Goal: Task Accomplishment & Management: Complete application form

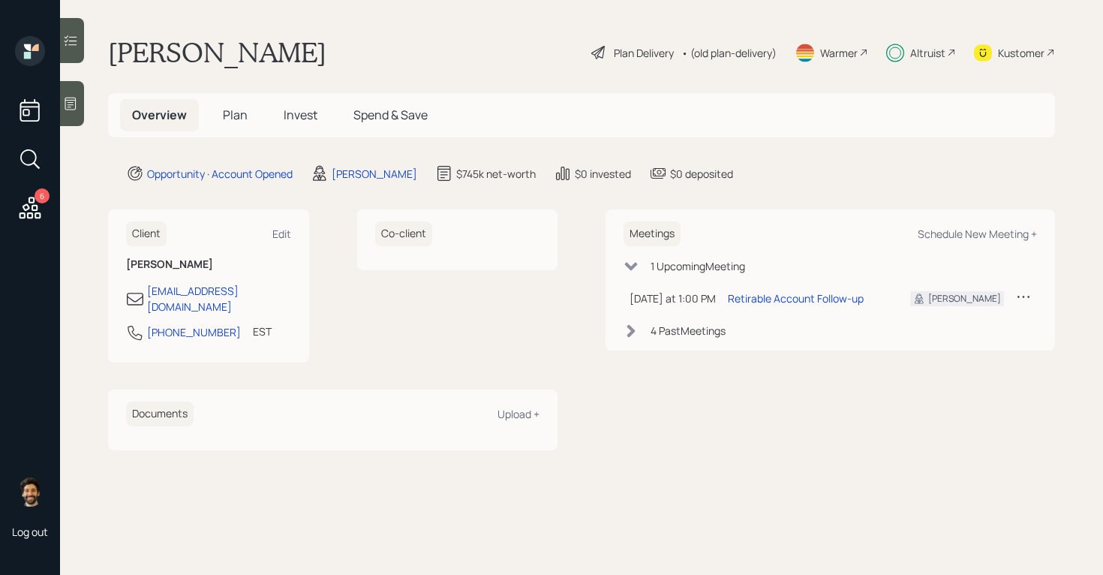
click at [299, 119] on span "Invest" at bounding box center [301, 115] width 34 height 17
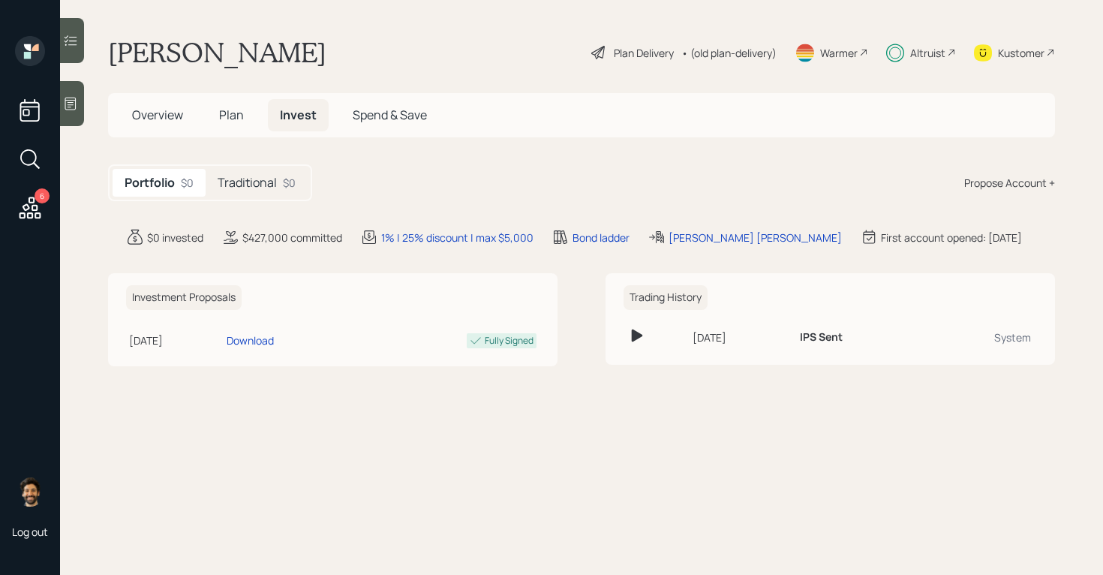
click at [257, 173] on div "Traditional $0" at bounding box center [257, 183] width 102 height 28
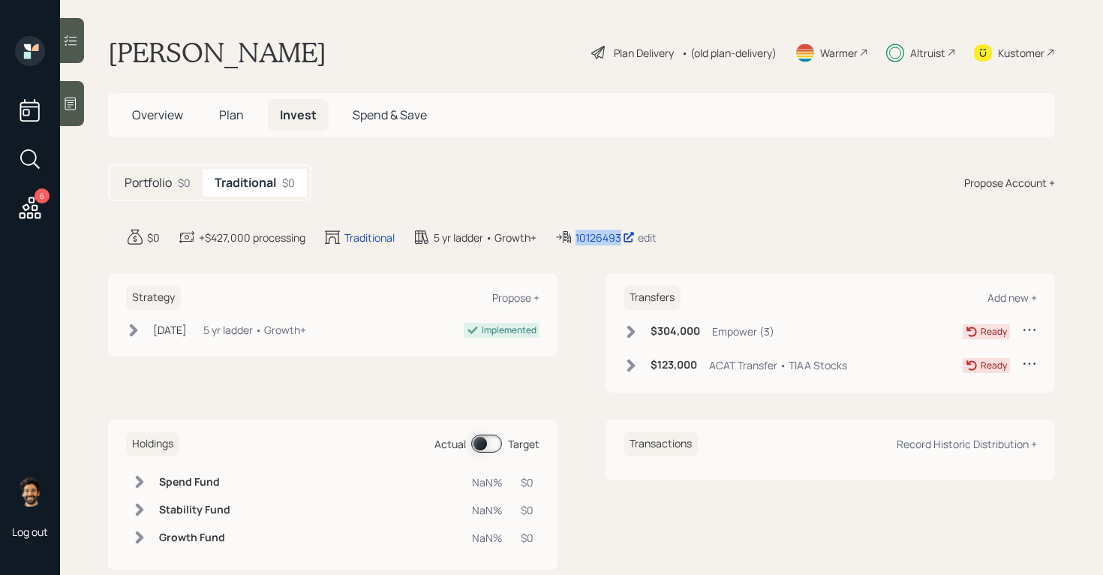
drag, startPoint x: 622, startPoint y: 237, endPoint x: 576, endPoint y: 238, distance: 45.8
click at [576, 238] on div "10126493 edit" at bounding box center [605, 237] width 102 height 18
copy div "10126493"
drag, startPoint x: 592, startPoint y: 239, endPoint x: 543, endPoint y: 2, distance: 242.0
click at [0, 0] on div "6 Log out [PERSON_NAME] Plan Delivery • (old plan-delivery) Warmer Altruist Kus…" at bounding box center [551, 287] width 1103 height 575
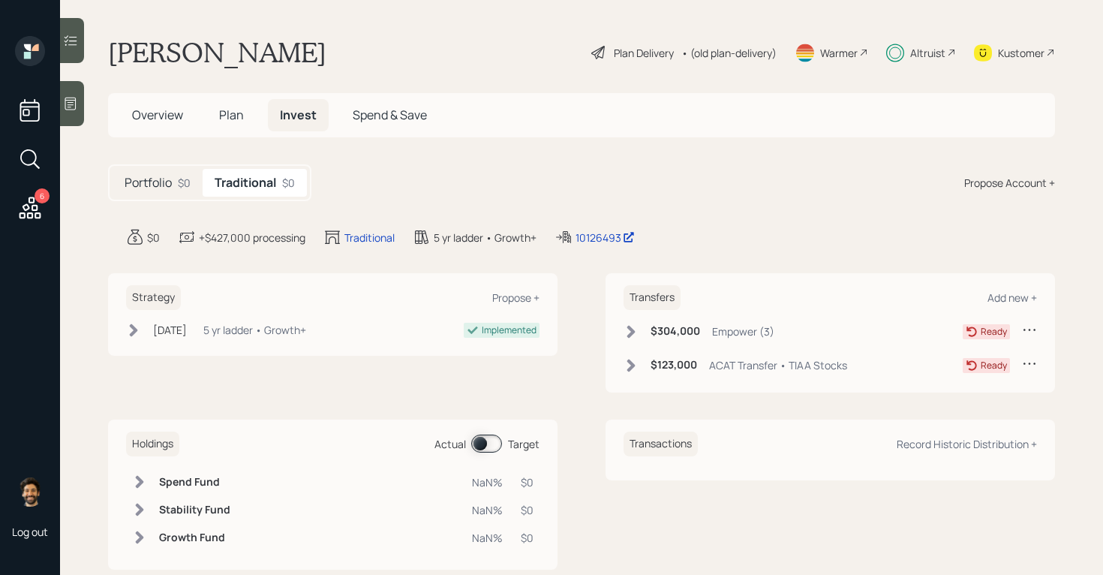
click at [919, 40] on div "Altruist" at bounding box center [921, 52] width 70 height 33
click at [230, 114] on span "Plan" at bounding box center [231, 115] width 25 height 17
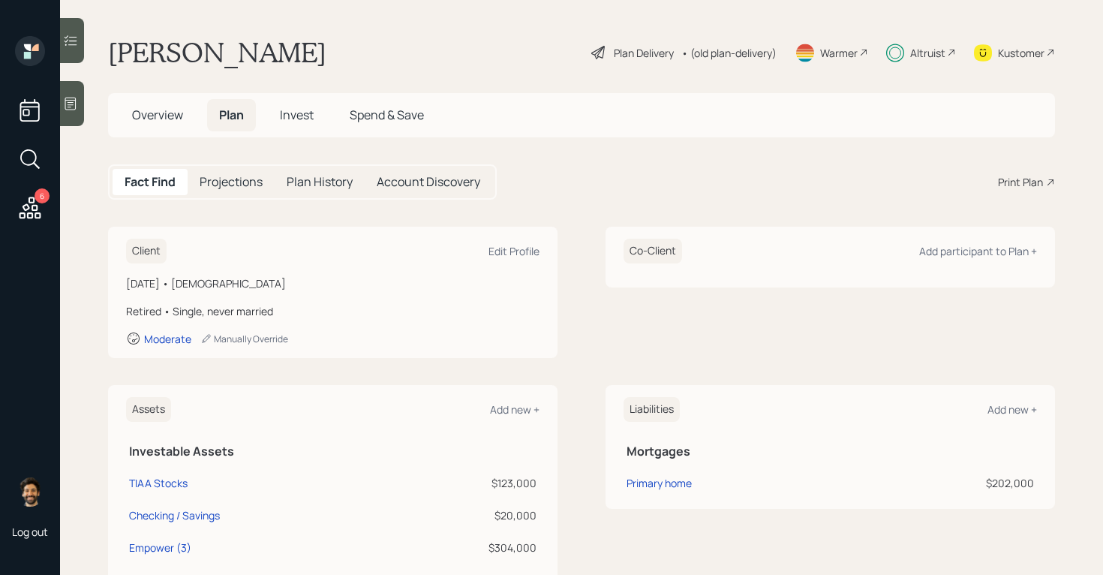
click at [301, 113] on span "Invest" at bounding box center [297, 115] width 34 height 17
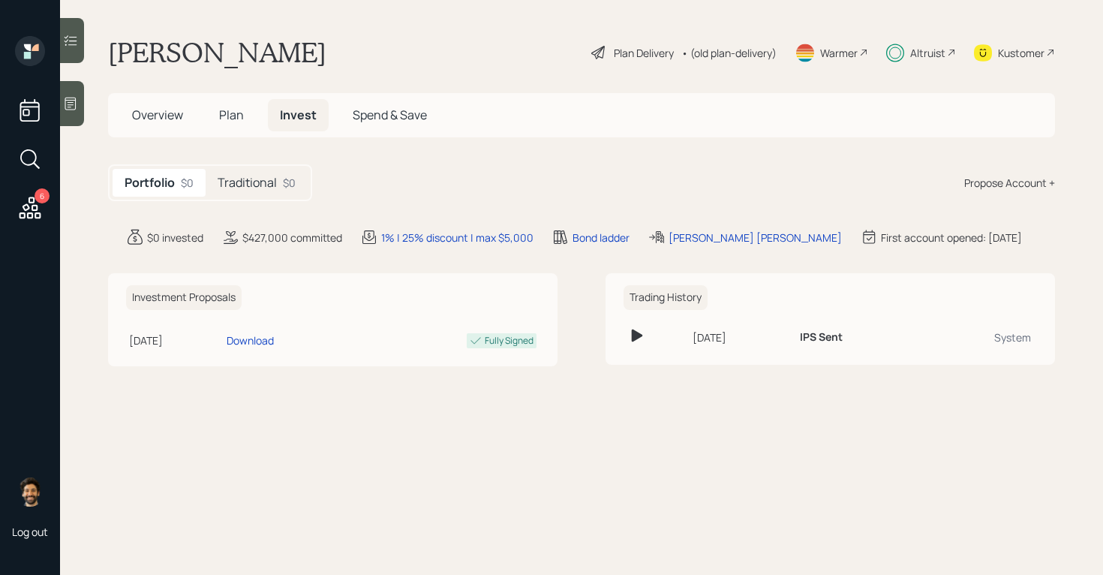
click at [267, 182] on h5 "Traditional" at bounding box center [247, 183] width 59 height 14
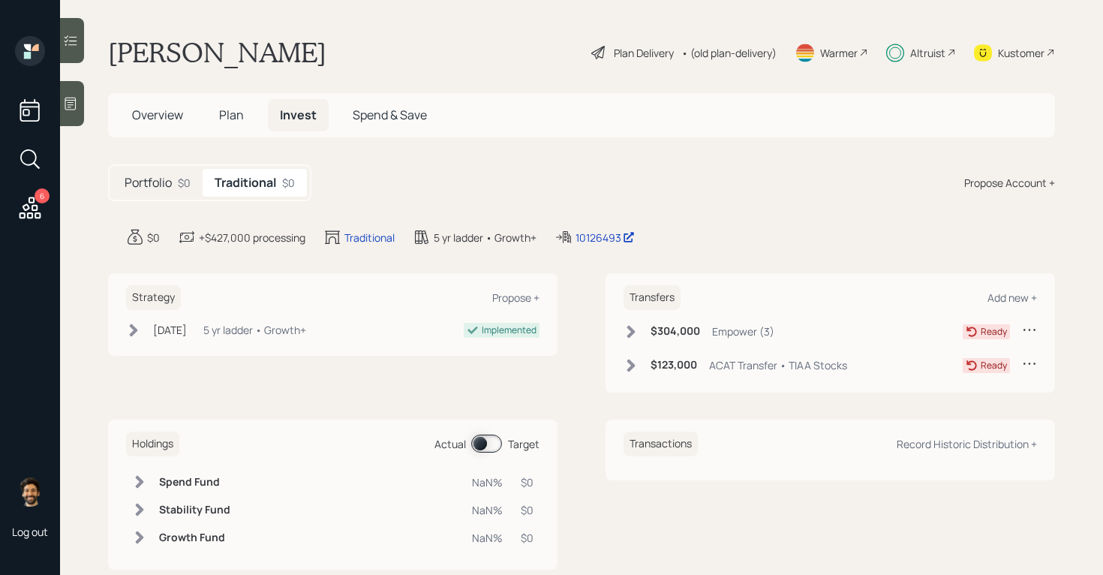
scroll to position [31, 0]
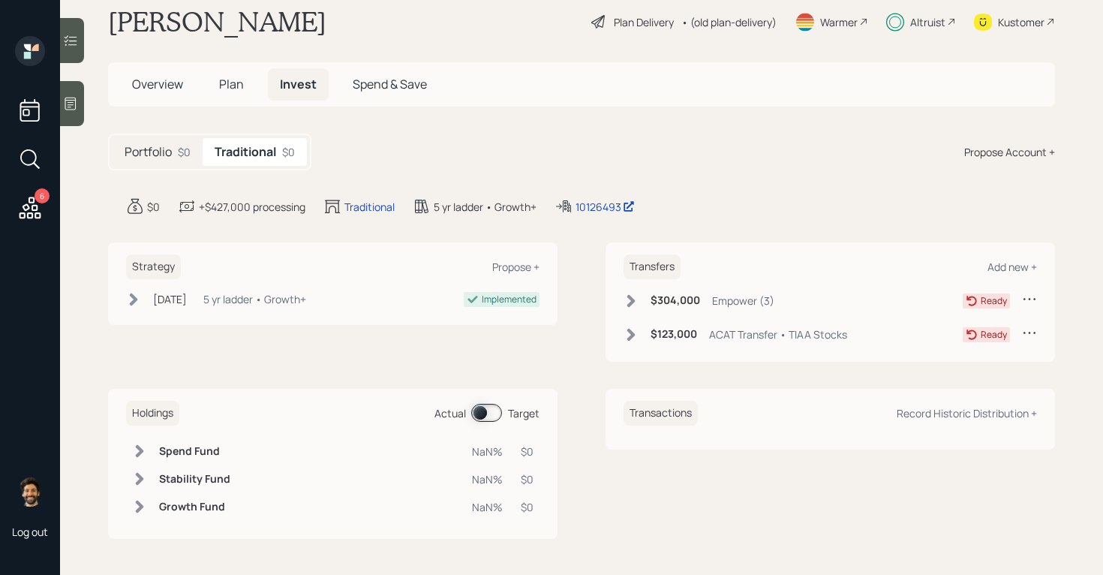
click at [137, 152] on h5 "Portfolio" at bounding box center [148, 152] width 47 height 14
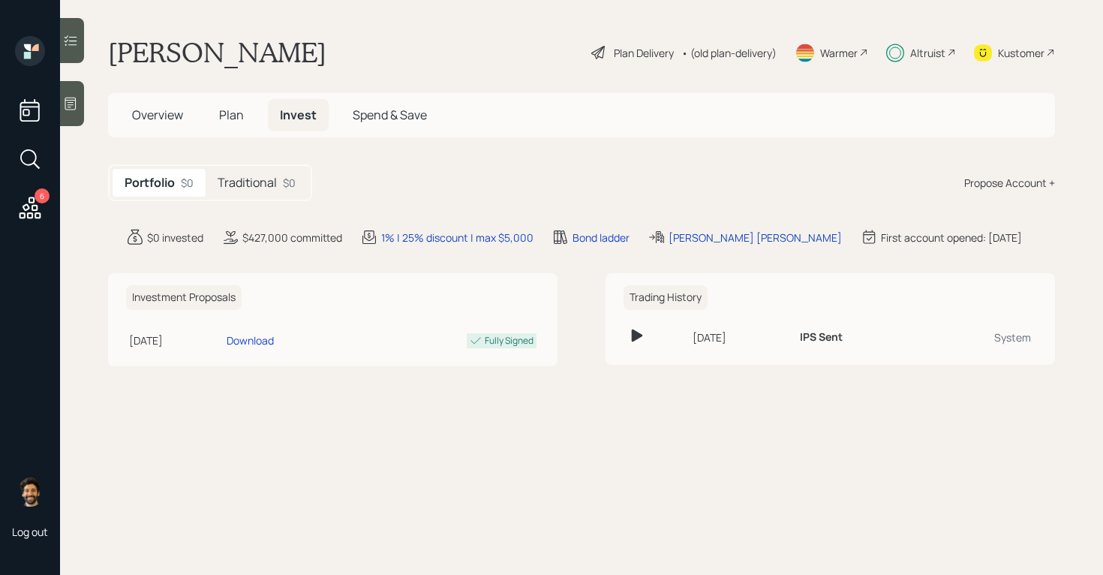
click at [224, 108] on span "Plan" at bounding box center [231, 115] width 25 height 17
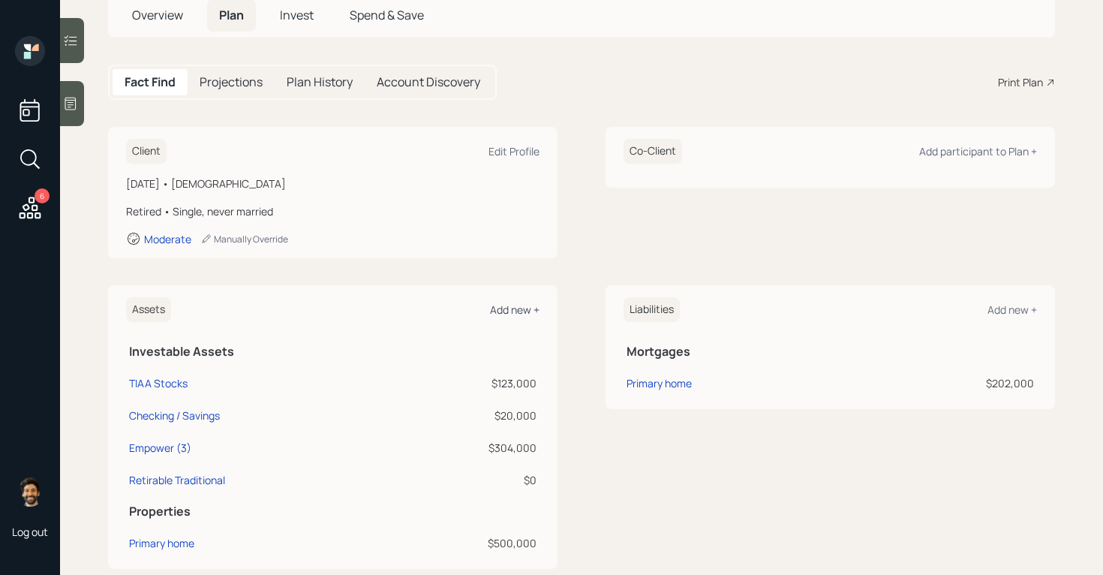
scroll to position [254, 0]
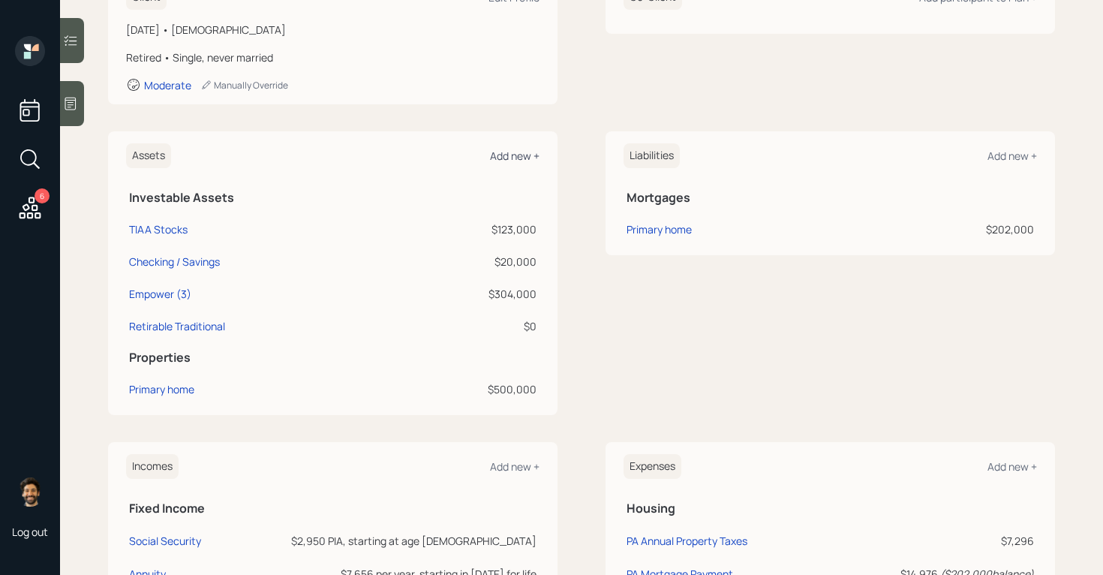
click at [509, 154] on div "Add new +" at bounding box center [515, 156] width 50 height 14
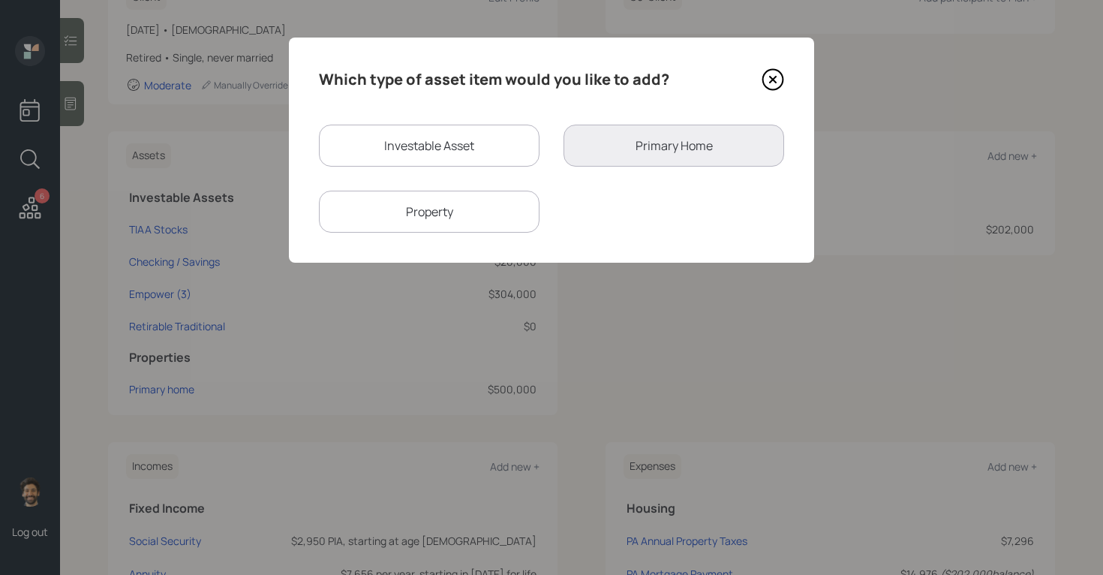
click at [434, 138] on div "Investable Asset" at bounding box center [429, 146] width 221 height 42
select select "taxable"
select select "balanced"
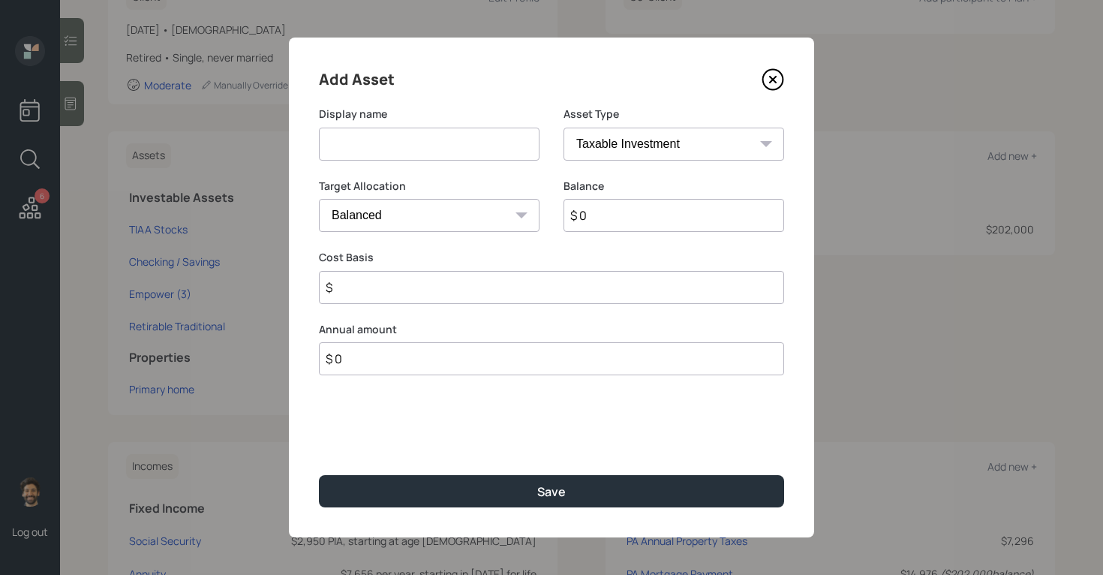
click at [404, 151] on input at bounding box center [429, 144] width 221 height 33
type input "Empower IRA"
click at [629, 230] on input "$ 0" at bounding box center [673, 215] width 221 height 33
type input "$ 15,000"
click at [614, 136] on select "SEP [PERSON_NAME] IRA 401(k) [PERSON_NAME] 401(k) 403(b) [PERSON_NAME] 403(b) 4…" at bounding box center [673, 144] width 221 height 33
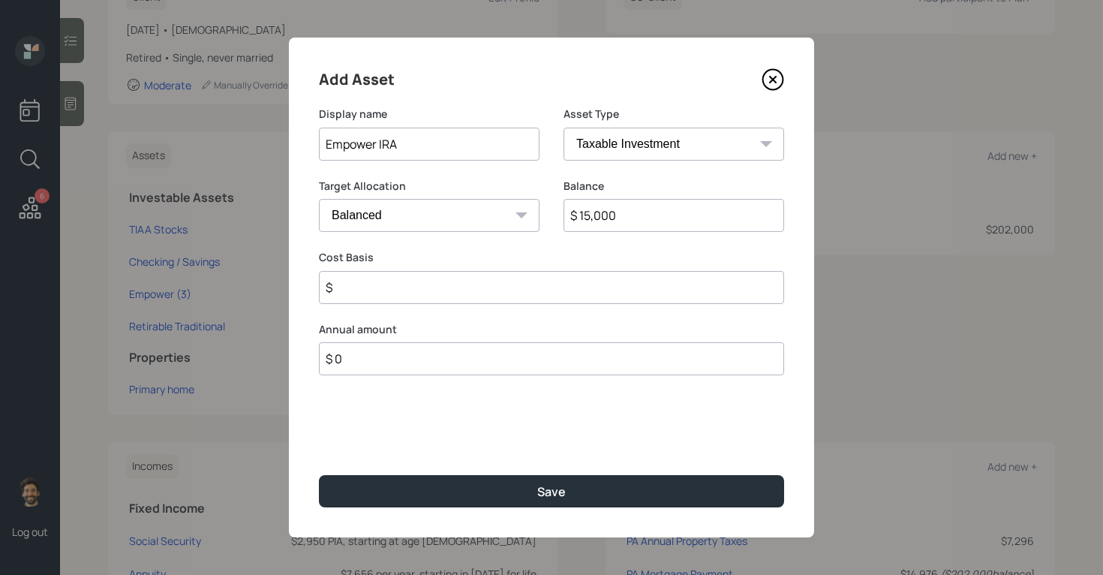
select select "ira"
click at [377, 282] on input "$" at bounding box center [551, 287] width 465 height 33
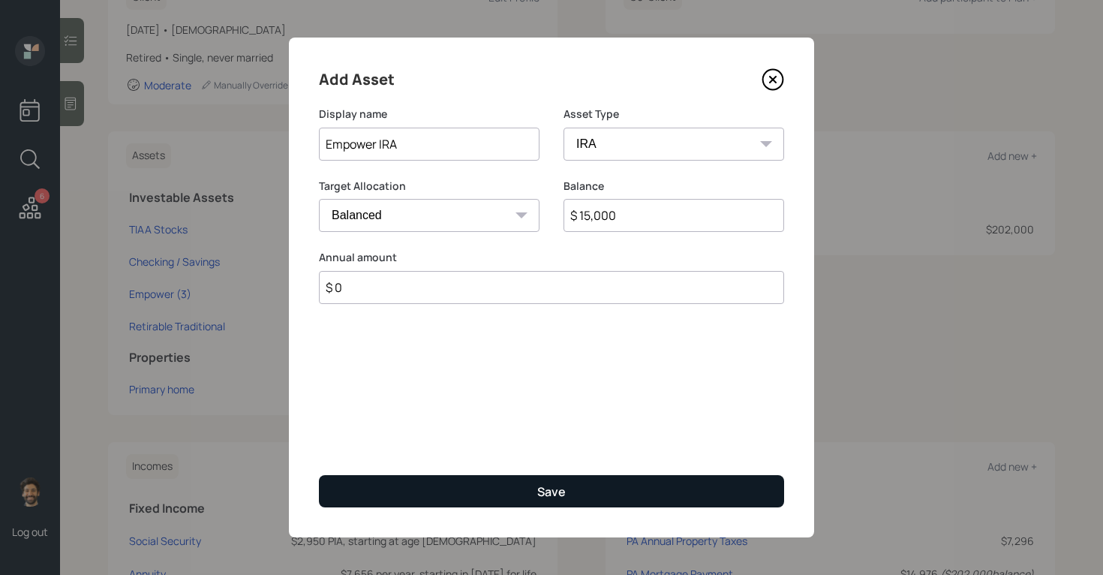
type input "$ 0"
click at [341, 493] on button "Save" at bounding box center [551, 491] width 465 height 32
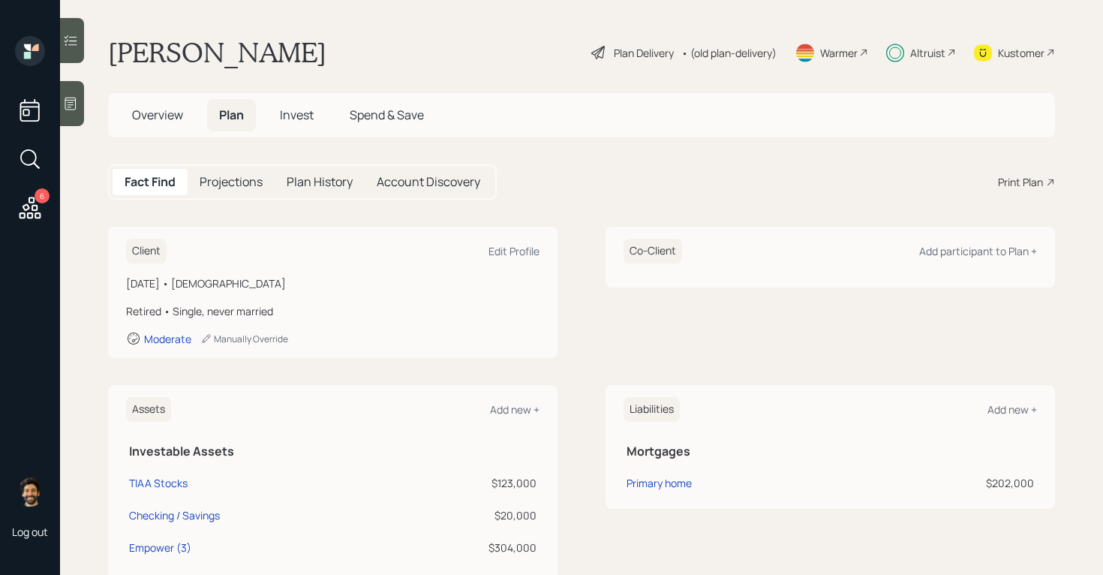
click at [291, 113] on span "Invest" at bounding box center [297, 115] width 34 height 17
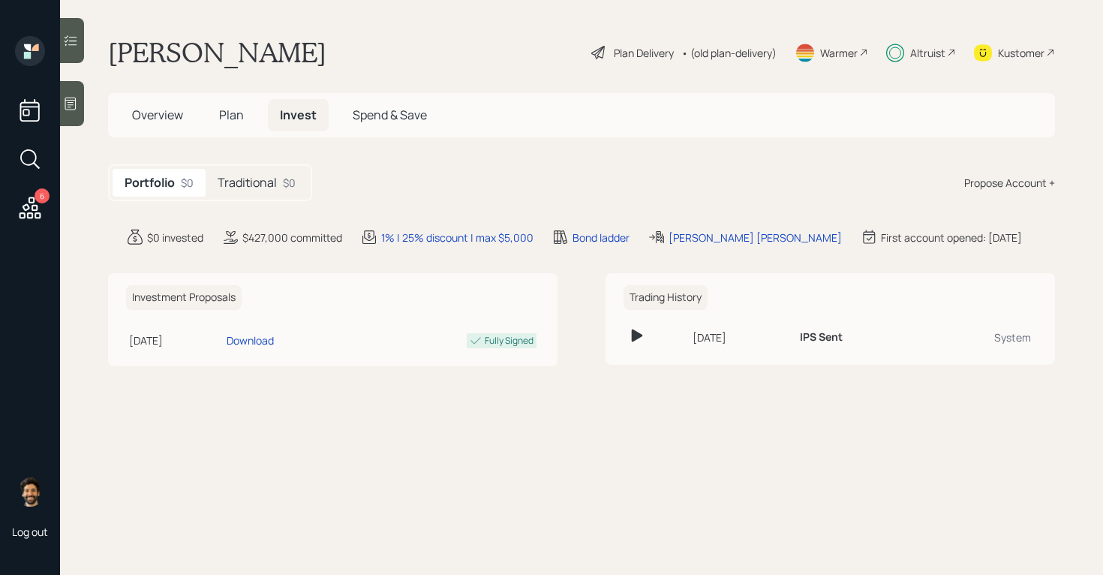
click at [251, 176] on h5 "Traditional" at bounding box center [247, 183] width 59 height 14
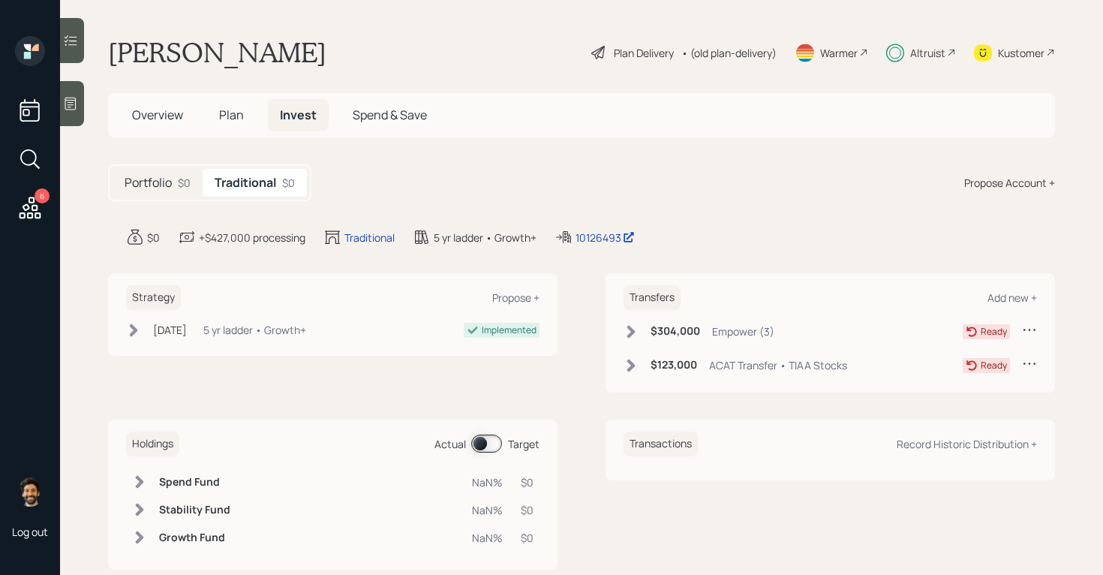
click at [626, 327] on icon at bounding box center [630, 331] width 15 height 15
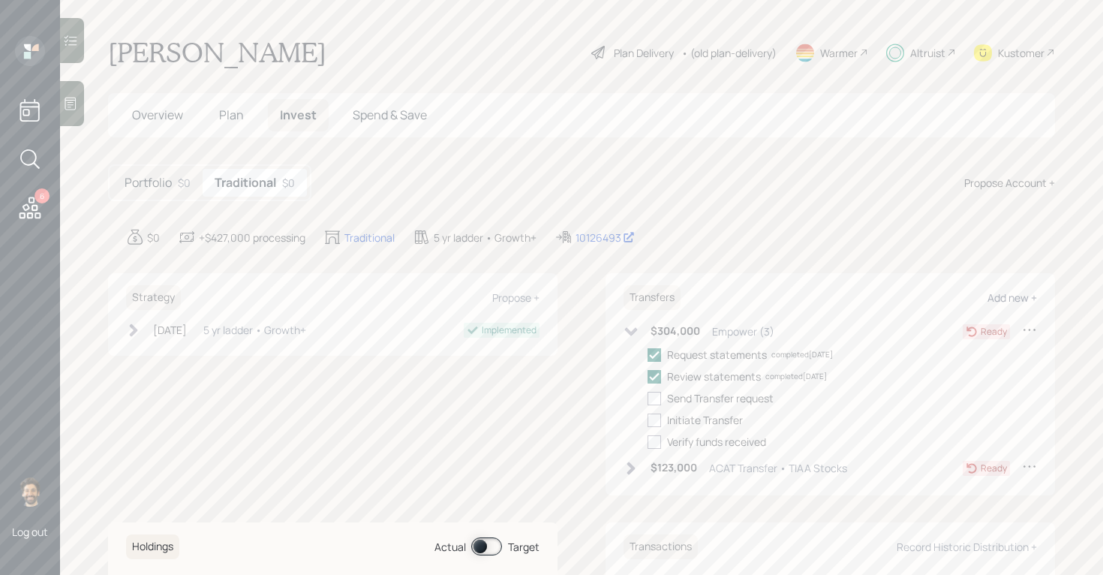
click at [1013, 290] on div "Add new +" at bounding box center [1012, 297] width 50 height 14
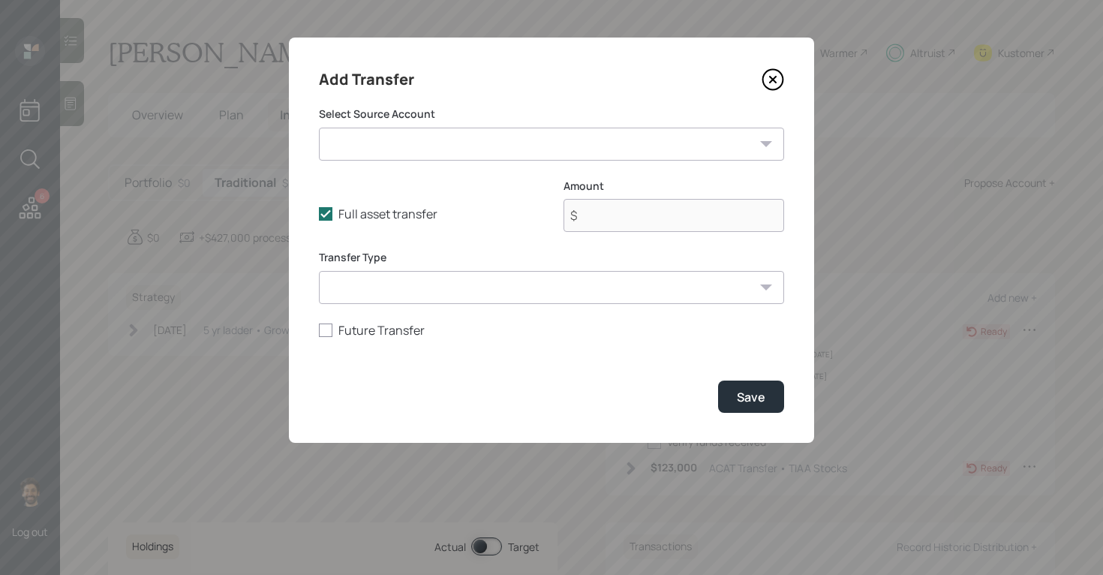
click at [473, 143] on select "TIAA Stocks ($123,000 | IRA) Checking / Savings ($20,000 | Emergency Fund) Empo…" at bounding box center [551, 144] width 465 height 33
select select "c0ce6618-e9e0-4d78-be19-bd55f7702d6a"
type input "$ 15,000"
click at [381, 288] on select "ACAT Transfer Non ACAT Transfer Capitalize Rollover Rollover Deposit" at bounding box center [551, 287] width 465 height 33
select select "acat_transfer"
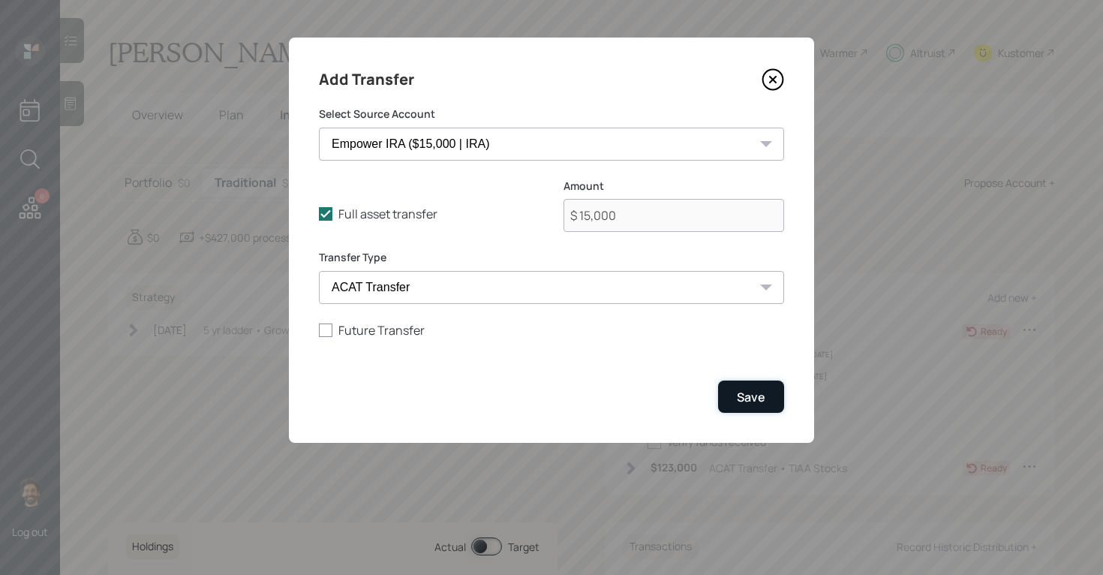
click at [734, 381] on button "Save" at bounding box center [751, 396] width 66 height 32
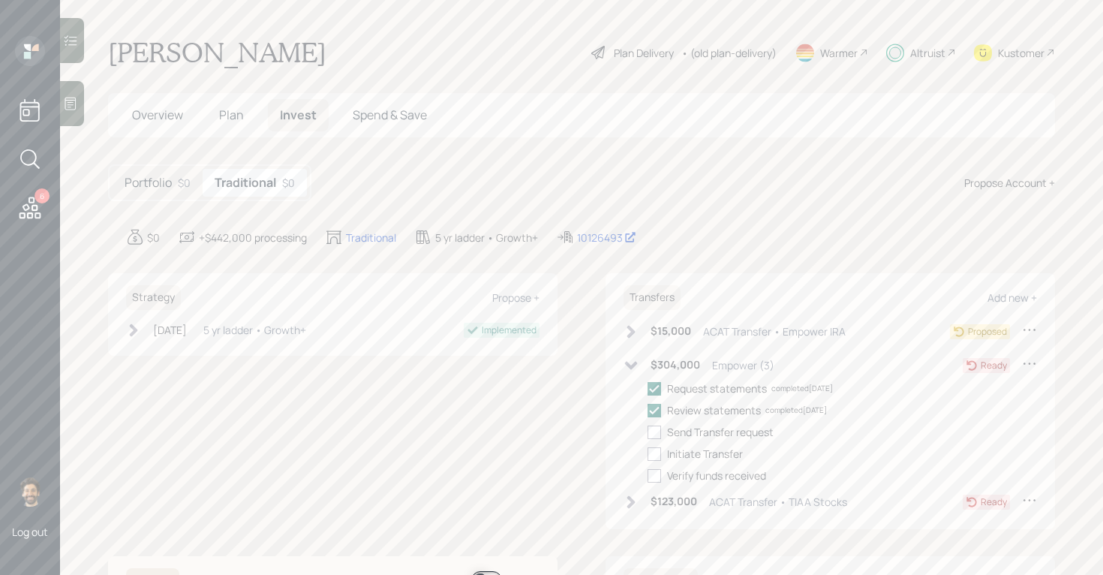
click at [632, 328] on icon at bounding box center [630, 331] width 15 height 15
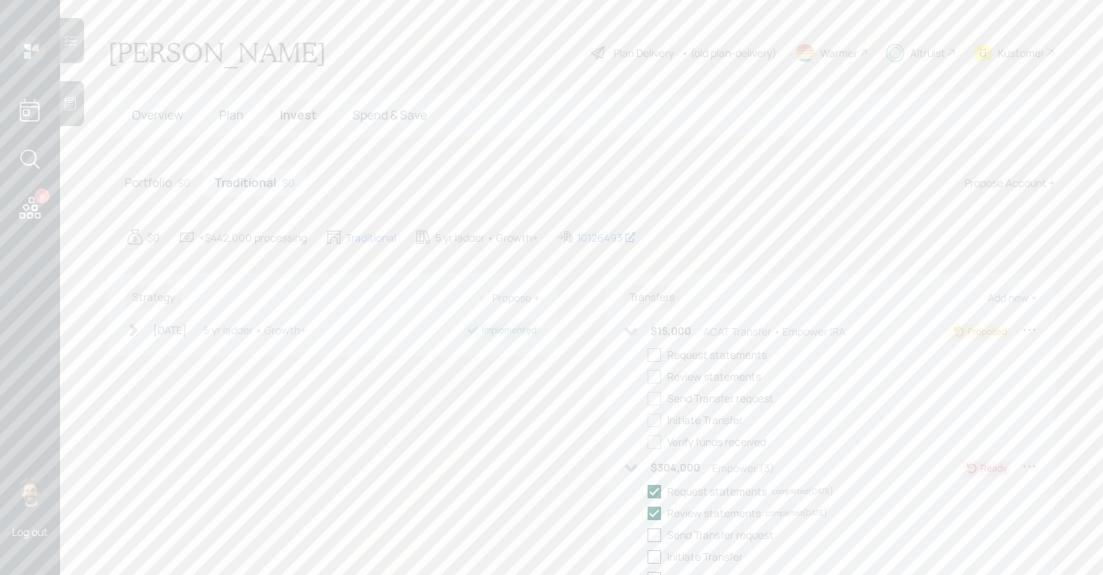
click at [656, 357] on div at bounding box center [654, 355] width 14 height 14
click at [647, 355] on input "checkbox" at bounding box center [647, 354] width 1 height 1
checkbox input "true"
click at [656, 376] on div at bounding box center [654, 377] width 14 height 14
click at [647, 376] on input "checkbox" at bounding box center [647, 376] width 1 height 1
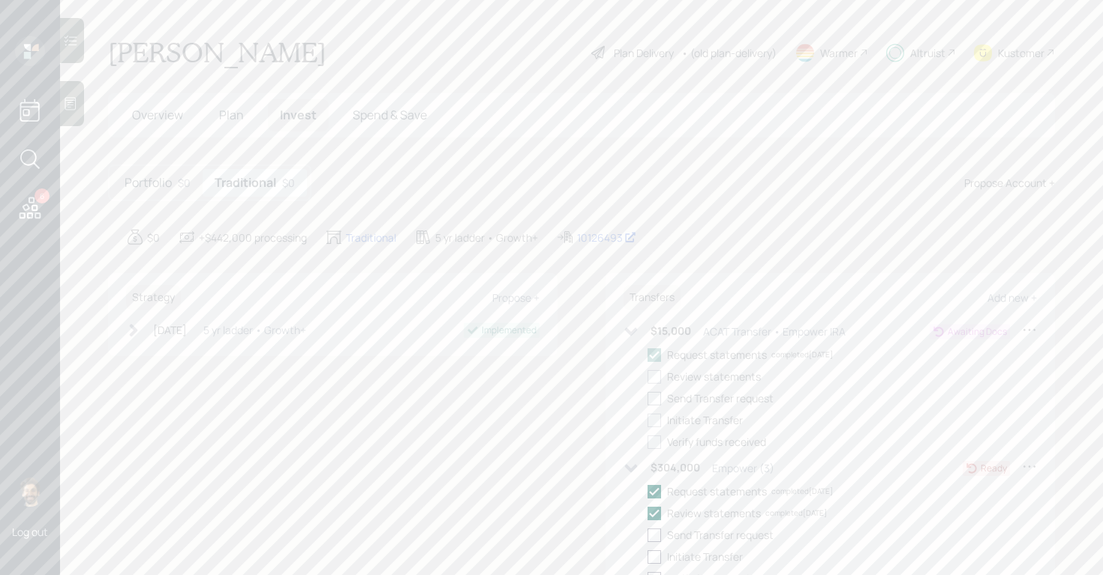
checkbox input "true"
click at [656, 403] on div at bounding box center [654, 399] width 14 height 14
click at [647, 398] on input "checkbox" at bounding box center [647, 398] width 1 height 1
checkbox input "true"
click at [656, 420] on div at bounding box center [654, 420] width 14 height 14
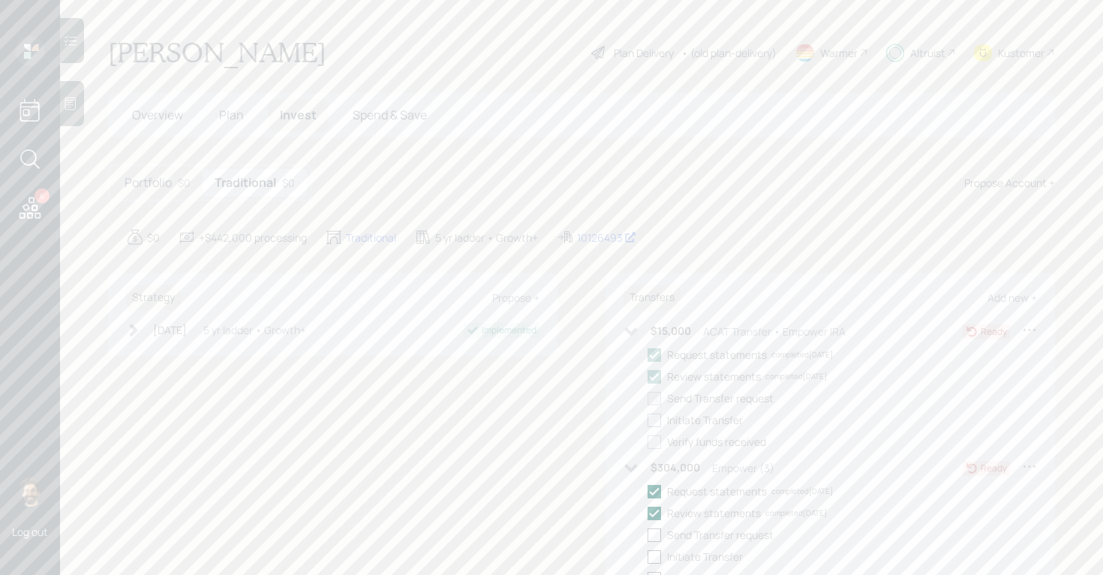
click at [647, 420] on input "checkbox" at bounding box center [647, 419] width 1 height 1
checkbox input "true"
click at [35, 209] on icon at bounding box center [31, 208] width 22 height 22
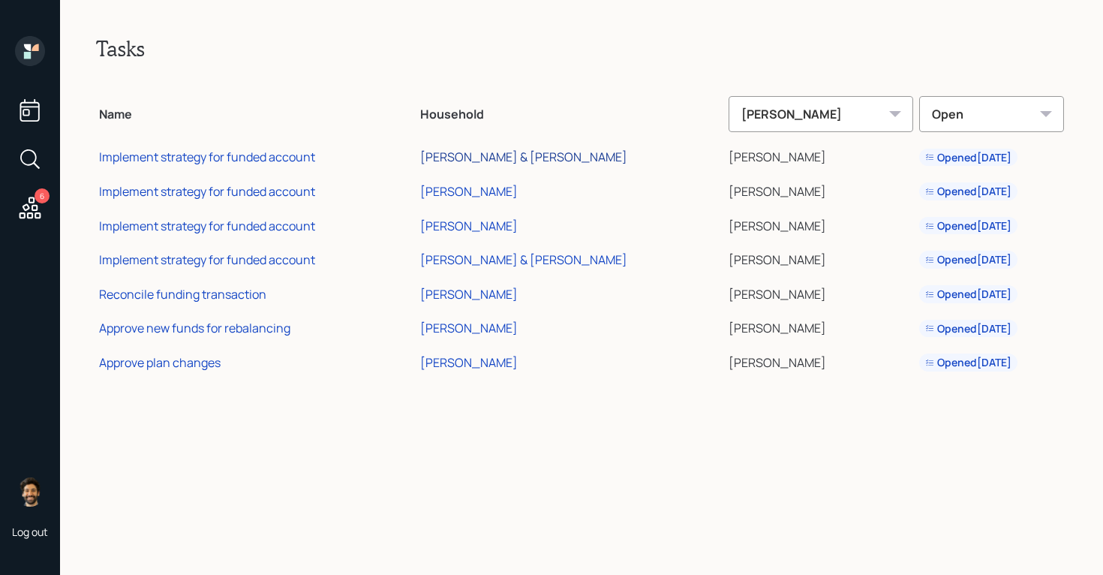
click at [521, 160] on div "[PERSON_NAME] & [PERSON_NAME]" at bounding box center [523, 157] width 207 height 17
